Goal: Task Accomplishment & Management: Manage account settings

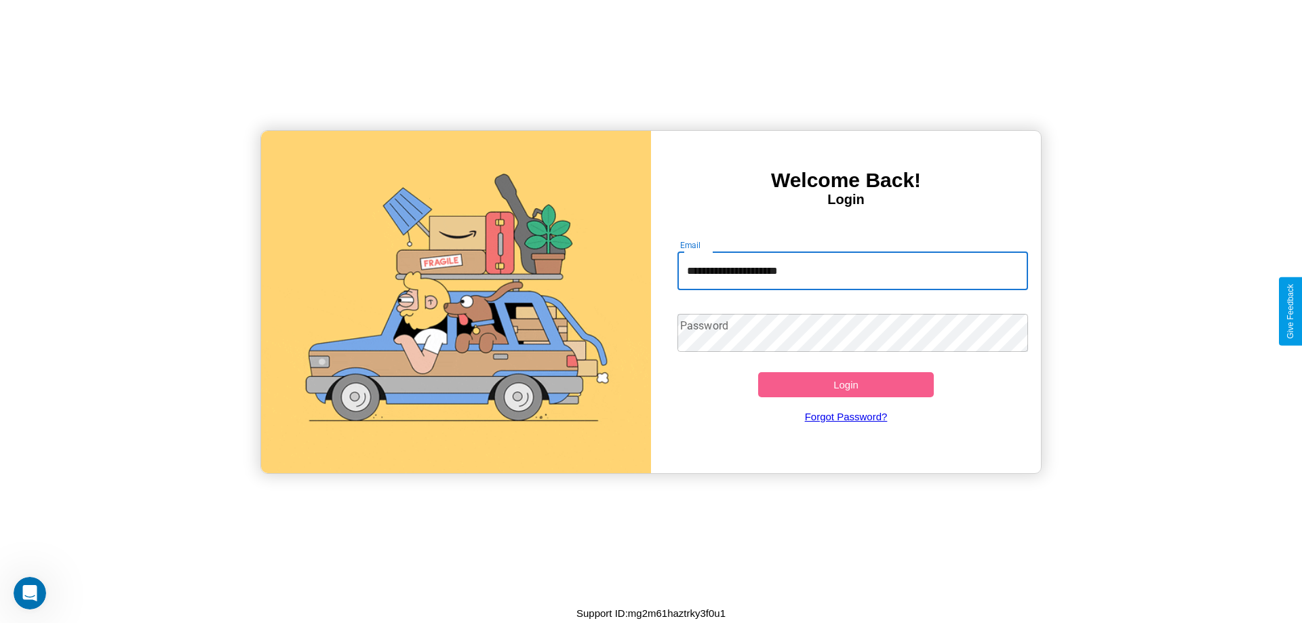
type input "**********"
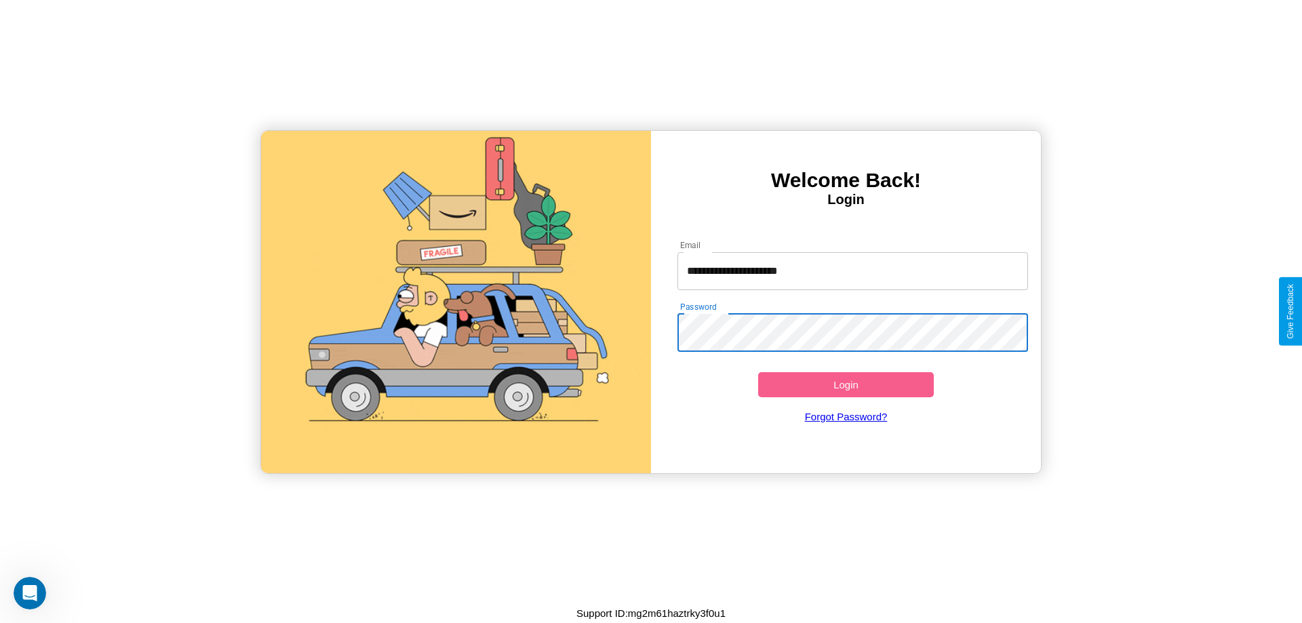
click at [846, 385] on button "Login" at bounding box center [846, 384] width 176 height 25
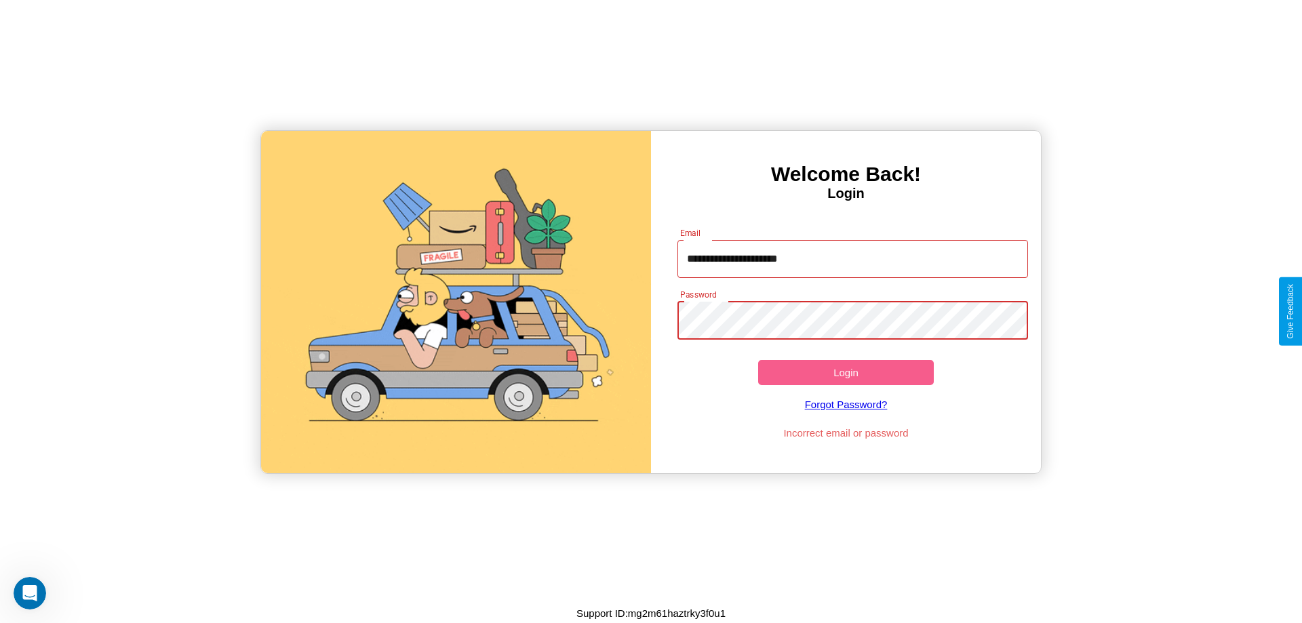
click at [846, 372] on button "Login" at bounding box center [846, 372] width 176 height 25
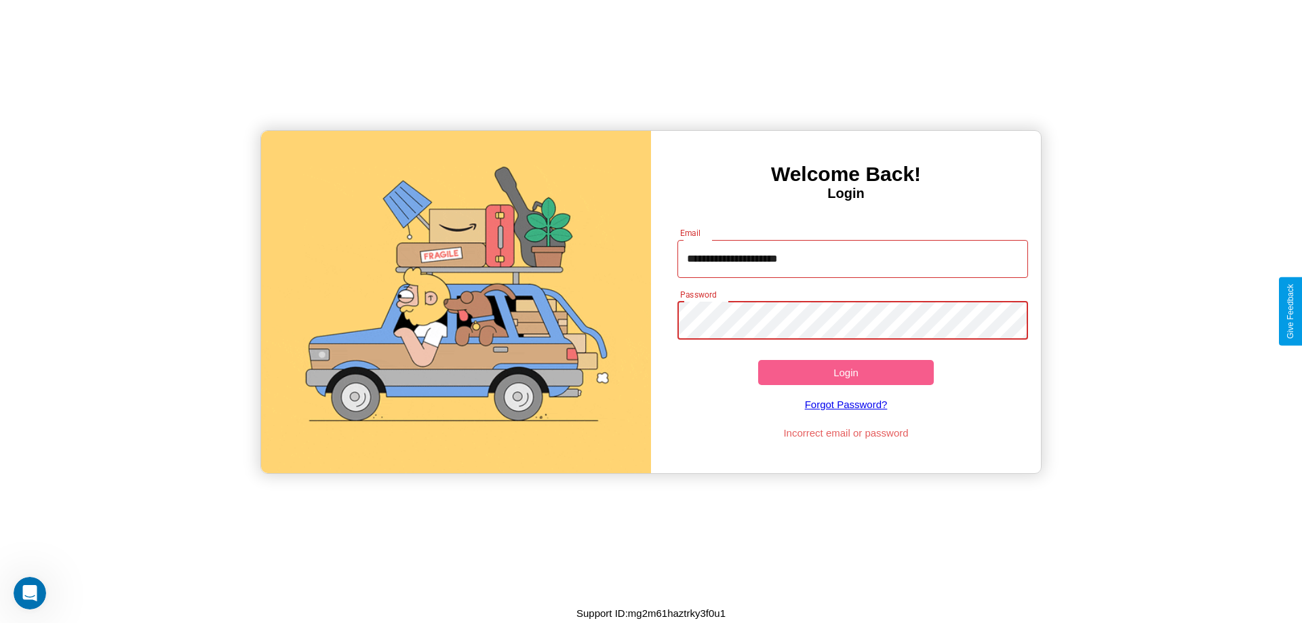
click at [846, 372] on button "Login" at bounding box center [846, 372] width 176 height 25
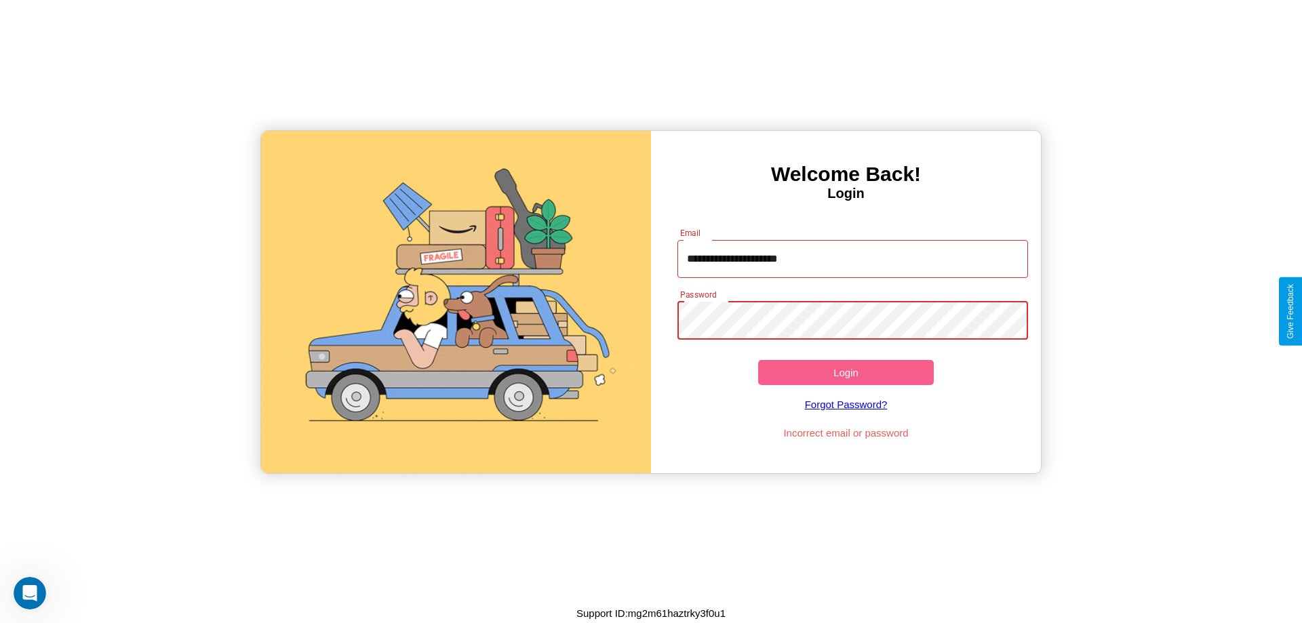
click at [846, 372] on button "Login" at bounding box center [846, 372] width 176 height 25
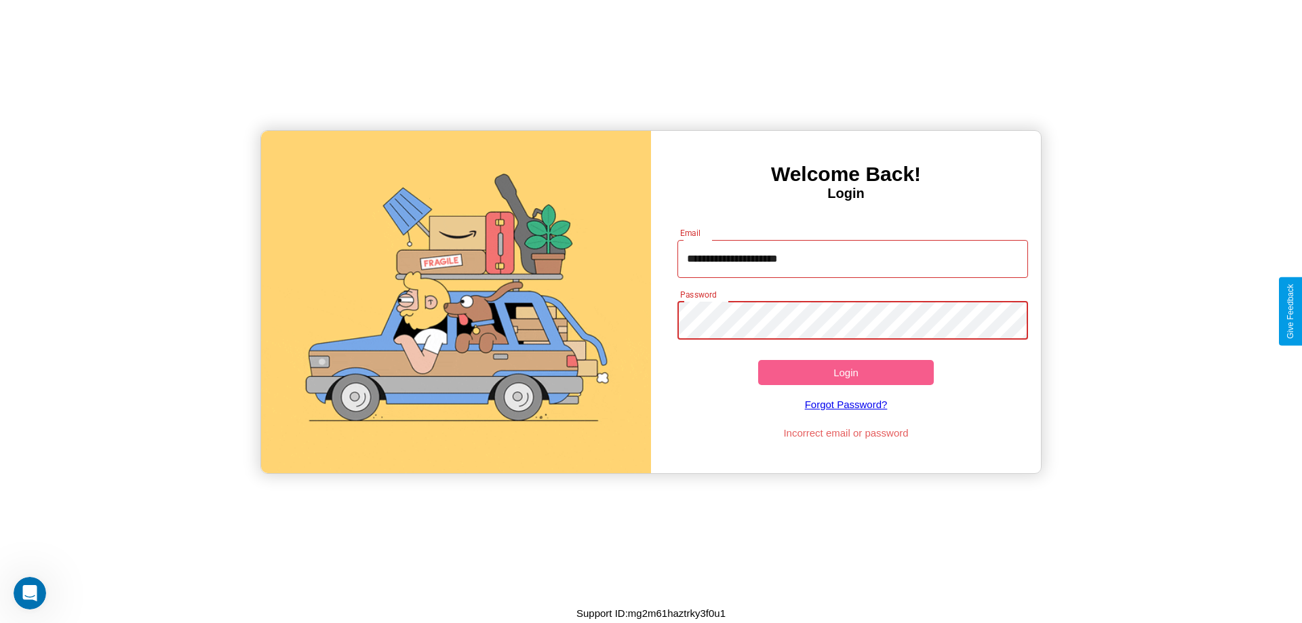
click at [846, 372] on button "Login" at bounding box center [846, 372] width 176 height 25
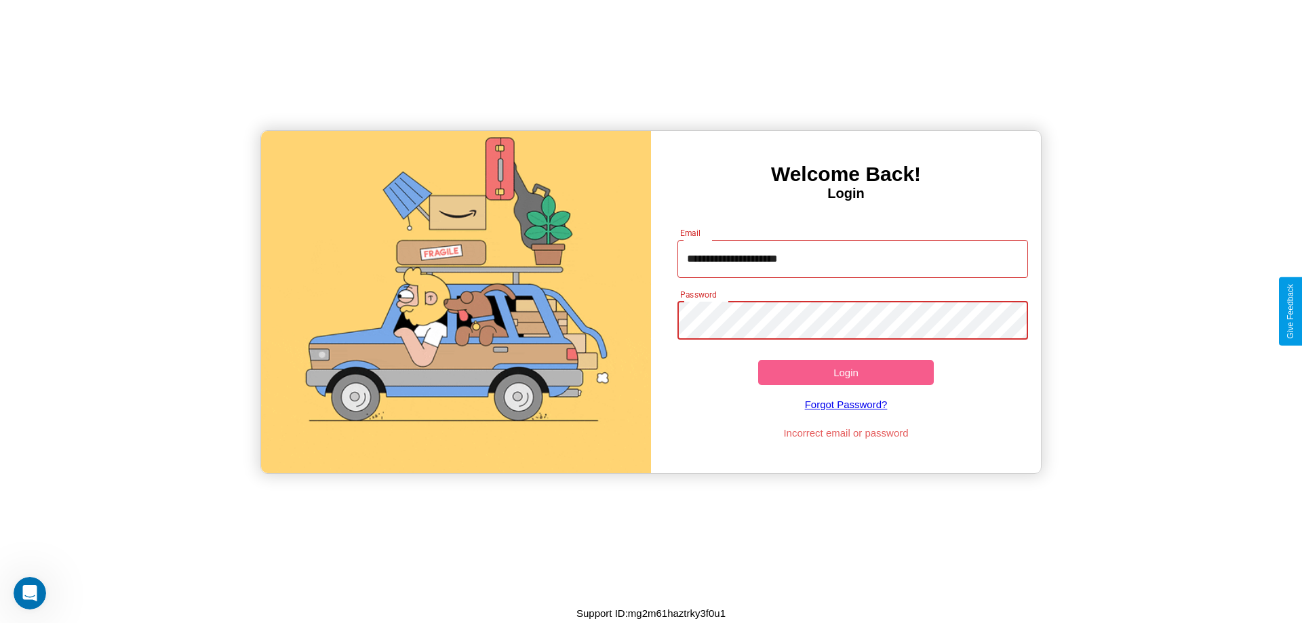
click at [846, 372] on button "Login" at bounding box center [846, 372] width 176 height 25
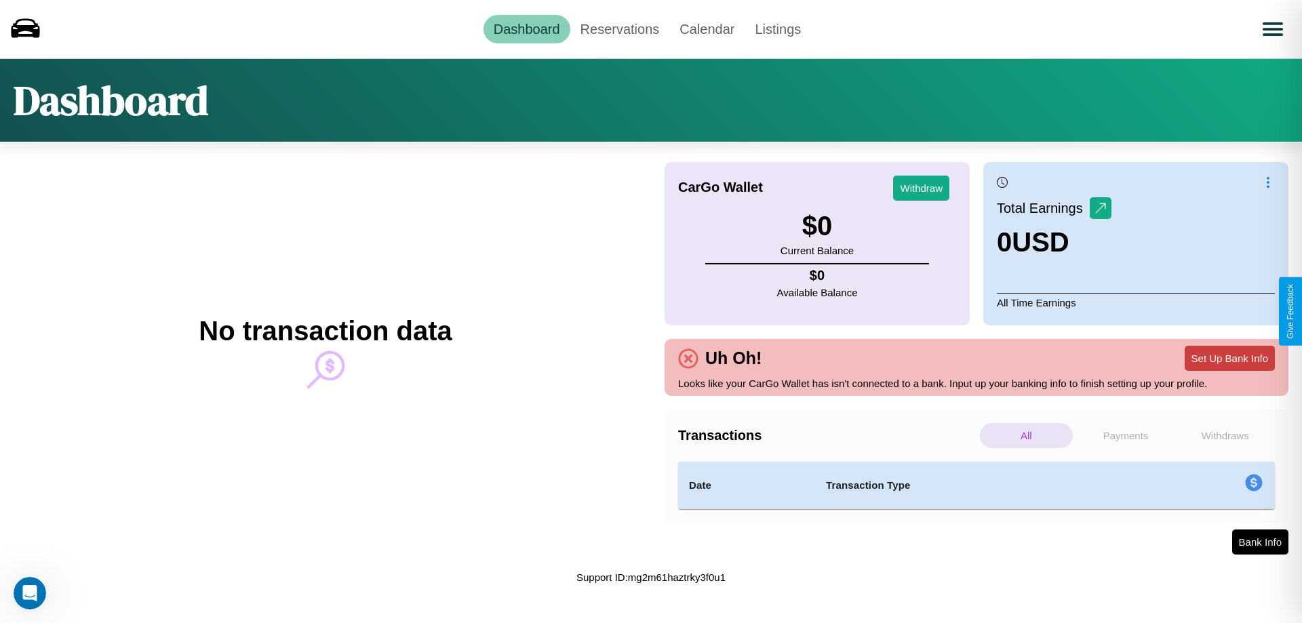
click at [1229, 358] on button "Set Up Bank Info" at bounding box center [1230, 358] width 90 height 25
